Goal: Share content

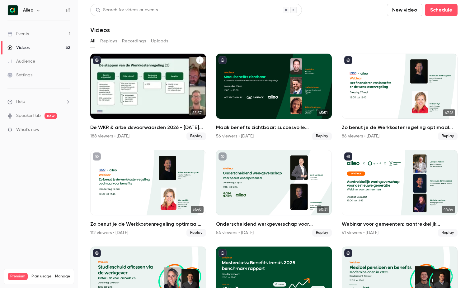
click at [123, 128] on h2 "De WKR & arbeidsvoorwaarden 2026 - [DATE] editie" at bounding box center [148, 127] width 116 height 7
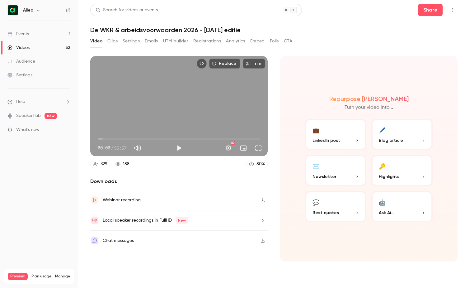
click at [58, 47] on link "Videos 52" at bounding box center [39, 48] width 78 height 14
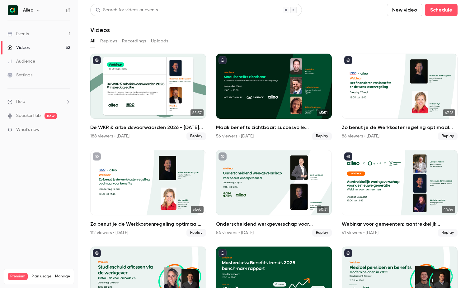
click at [37, 11] on icon "button" at bounding box center [38, 10] width 5 height 5
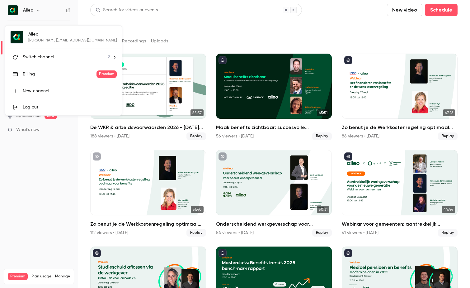
click at [48, 59] on span "Switch channel" at bounding box center [38, 57] width 31 height 7
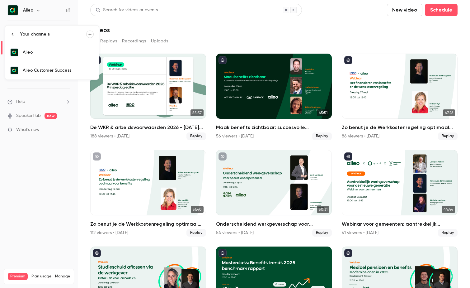
click at [69, 73] on div "Alleo Customer Success" at bounding box center [58, 70] width 71 height 6
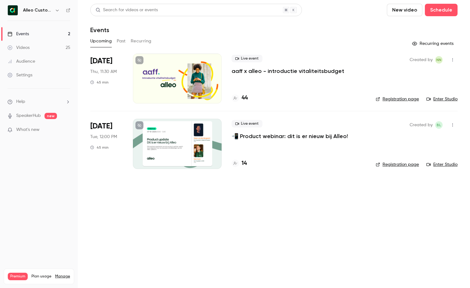
click at [123, 39] on button "Past" at bounding box center [121, 41] width 9 height 10
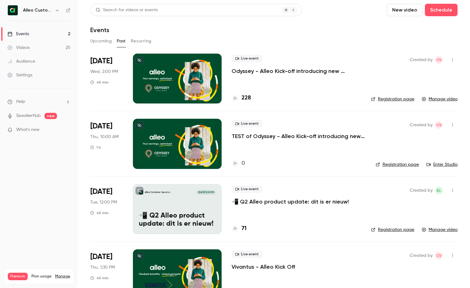
click at [53, 34] on link "Events 2" at bounding box center [39, 34] width 78 height 14
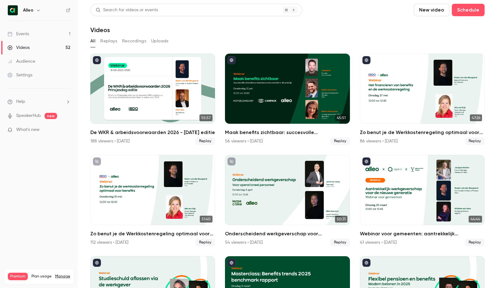
click at [38, 13] on button "button" at bounding box center [38, 10] width 7 height 7
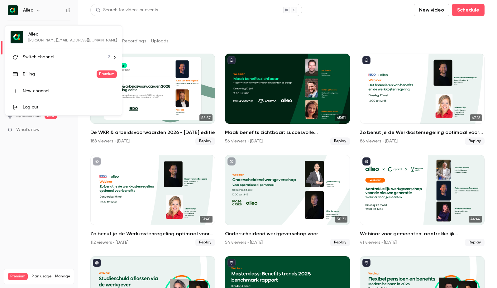
click at [49, 56] on span "Switch channel" at bounding box center [38, 57] width 31 height 7
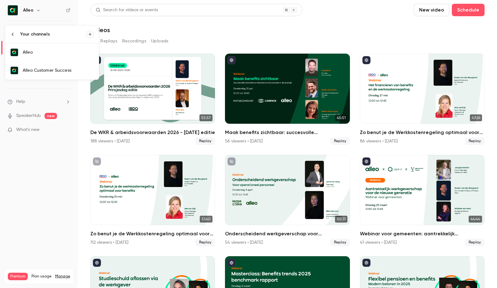
click at [49, 71] on div "Alleo Customer Success" at bounding box center [58, 70] width 71 height 6
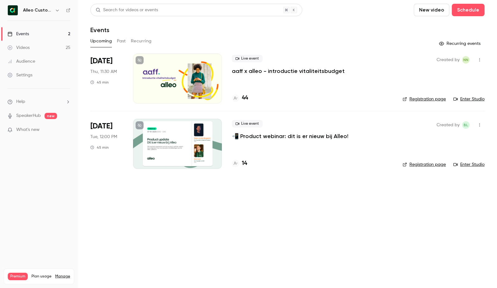
click at [266, 137] on p "📲 Product webinar: dit is er nieuw bij Alleo!" at bounding box center [290, 135] width 116 height 7
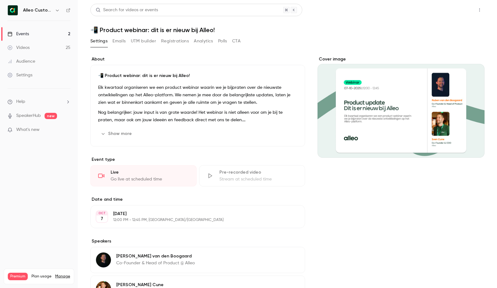
click at [464, 13] on button "Share" at bounding box center [457, 10] width 25 height 12
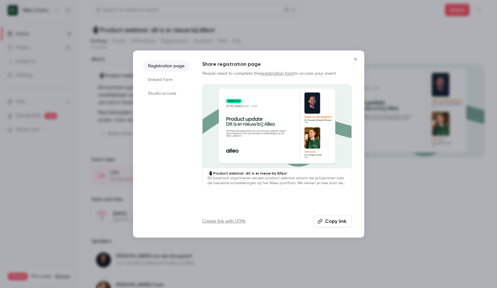
click at [337, 221] on button "Copy link" at bounding box center [332, 221] width 38 height 12
click at [355, 59] on icon "Close" at bounding box center [355, 59] width 7 height 5
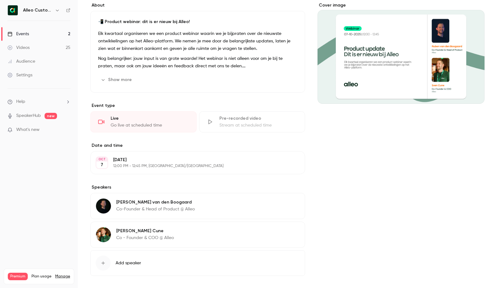
scroll to position [48, 0]
